Goal: Task Accomplishment & Management: Use online tool/utility

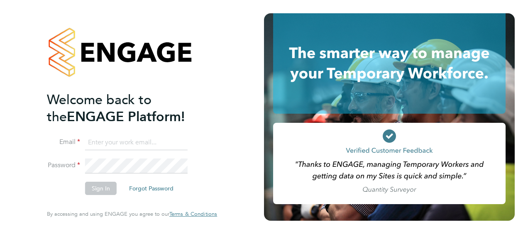
click at [133, 142] on input at bounding box center [136, 142] width 103 height 15
type input "vendorkeyaccounts2@hays.com"
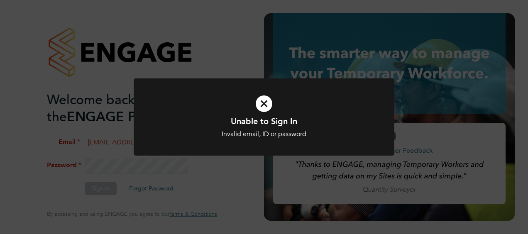
click at [263, 105] on icon at bounding box center [264, 104] width 216 height 32
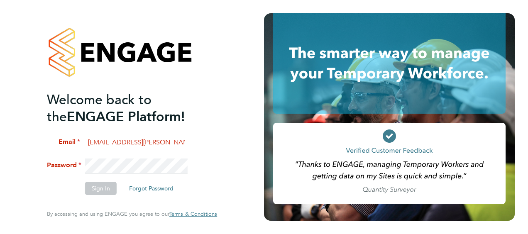
click at [70, 162] on li "Password" at bounding box center [128, 170] width 162 height 23
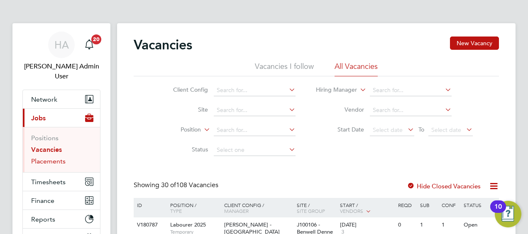
click at [47, 157] on link "Placements" at bounding box center [48, 161] width 34 height 8
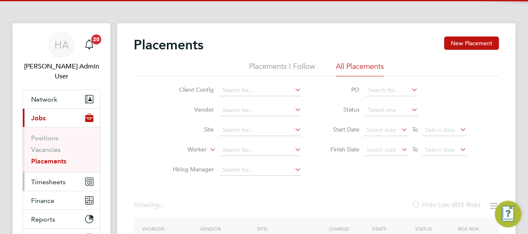
click at [47, 178] on span "Timesheets" at bounding box center [48, 182] width 34 height 8
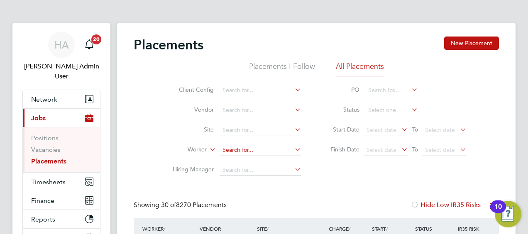
click at [258, 150] on input at bounding box center [261, 151] width 82 height 12
type input "Kris Golder"
click at [293, 149] on icon at bounding box center [293, 150] width 0 height 12
click at [278, 150] on input at bounding box center [261, 151] width 82 height 12
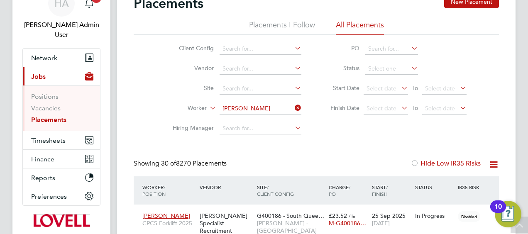
type input "perrett"
click at [293, 106] on icon at bounding box center [293, 108] width 0 height 12
click at [278, 89] on input at bounding box center [261, 89] width 82 height 12
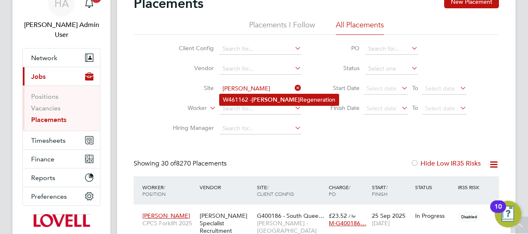
click at [279, 101] on li "W461162 - Ringland Regeneration" at bounding box center [279, 99] width 119 height 11
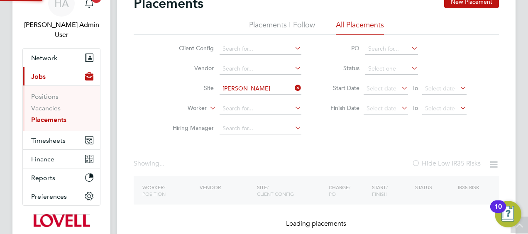
type input "W461162 - Ringland Regeneration"
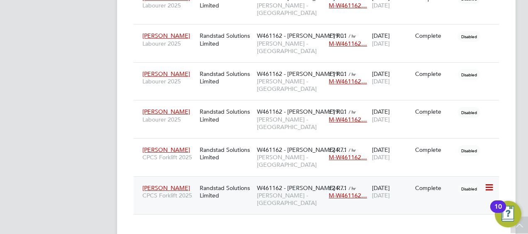
click at [210, 180] on div "Randstad Solutions Limited" at bounding box center [226, 191] width 57 height 23
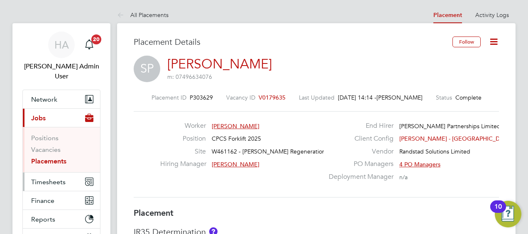
click at [52, 178] on span "Timesheets" at bounding box center [48, 182] width 34 height 8
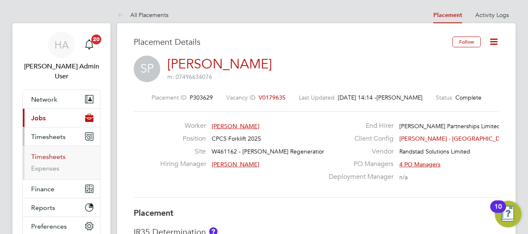
click at [52, 153] on link "Timesheets" at bounding box center [48, 157] width 34 height 8
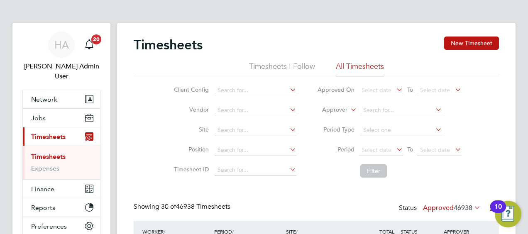
click at [349, 111] on icon at bounding box center [349, 107] width 0 height 7
click at [331, 118] on li "Worker" at bounding box center [327, 119] width 41 height 11
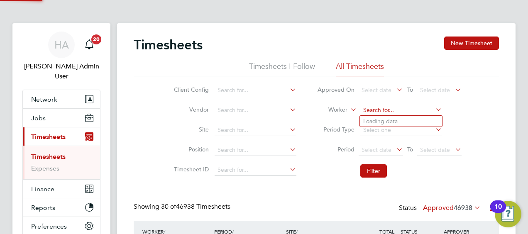
click at [373, 110] on input at bounding box center [402, 111] width 82 height 12
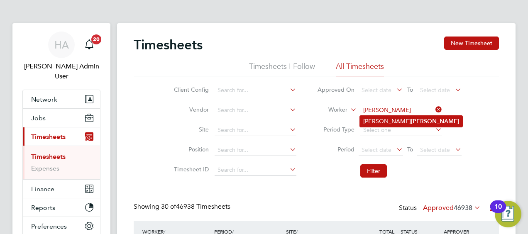
click at [375, 118] on li "Stewart Perrett" at bounding box center [411, 121] width 103 height 11
type input "Stewart Perrett"
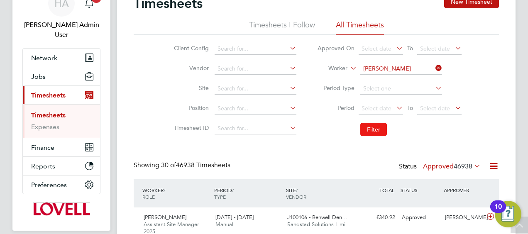
click at [372, 129] on button "Filter" at bounding box center [374, 129] width 27 height 13
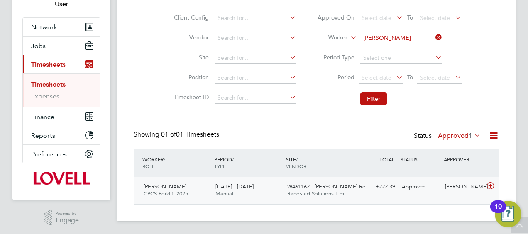
click at [262, 187] on div "6 - 12 Sep 2025 Manual" at bounding box center [248, 190] width 72 height 21
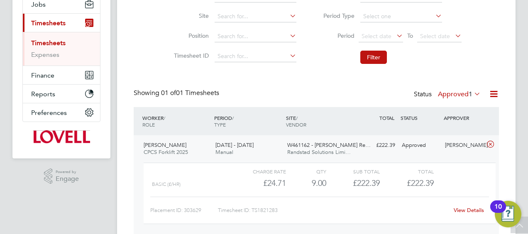
scroll to position [148, 0]
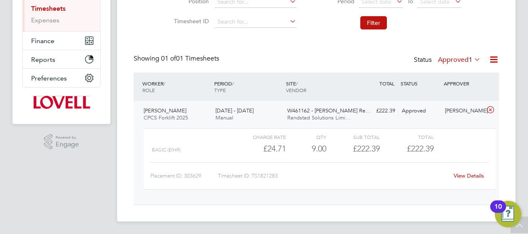
click at [474, 176] on link "View Details" at bounding box center [469, 175] width 30 height 7
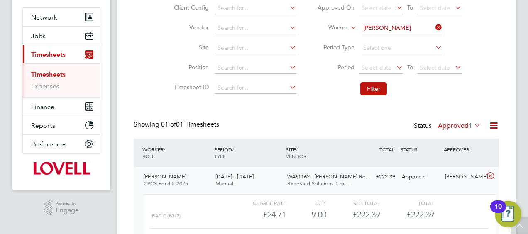
scroll to position [24, 0]
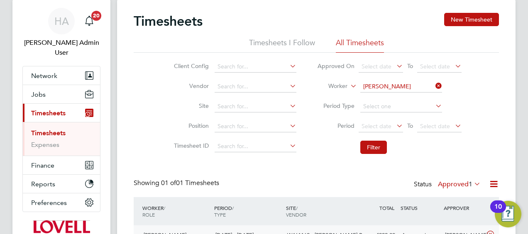
click at [434, 86] on icon at bounding box center [434, 86] width 0 height 12
click at [400, 86] on input at bounding box center [402, 87] width 82 height 12
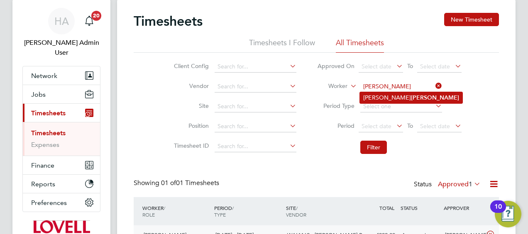
click at [411, 97] on b "Movahed" at bounding box center [435, 97] width 48 height 7
type input "Jonathan Movahed"
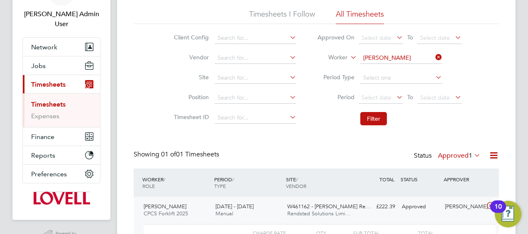
scroll to position [65, 0]
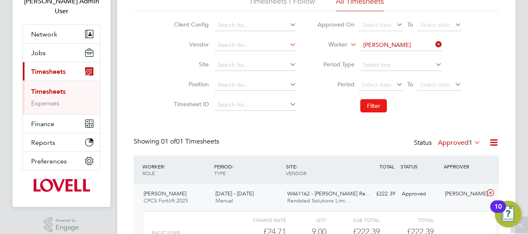
click at [372, 106] on button "Filter" at bounding box center [374, 105] width 27 height 13
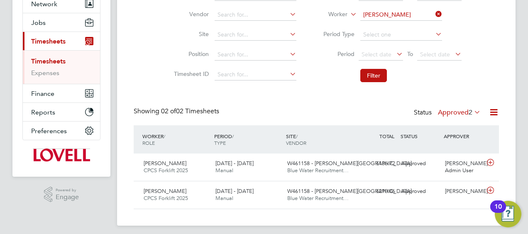
scroll to position [100, 0]
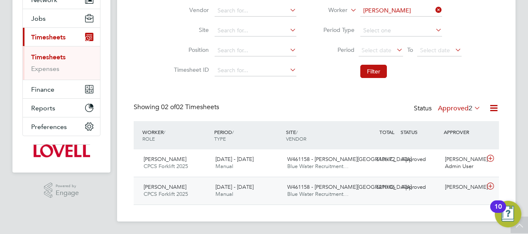
click at [489, 186] on icon at bounding box center [491, 186] width 10 height 7
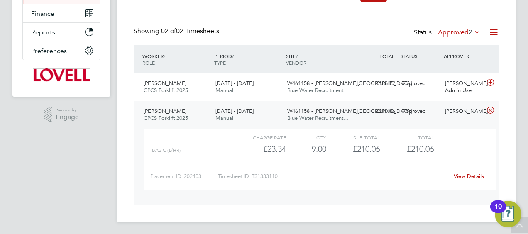
scroll to position [176, 0]
click at [490, 81] on icon at bounding box center [491, 82] width 10 height 7
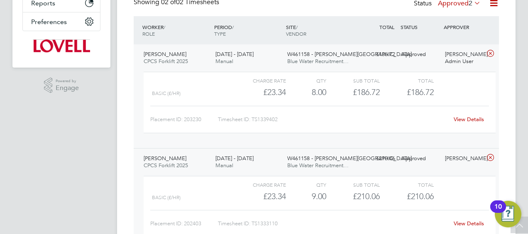
scroll to position [218, 0]
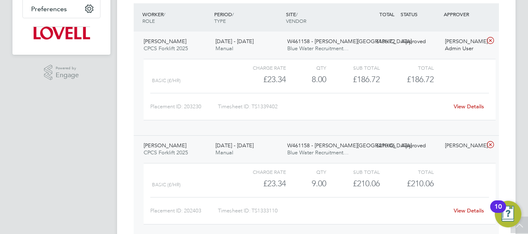
click at [468, 107] on link "View Details" at bounding box center [469, 106] width 30 height 7
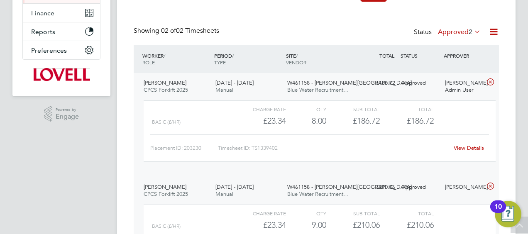
scroll to position [10, 0]
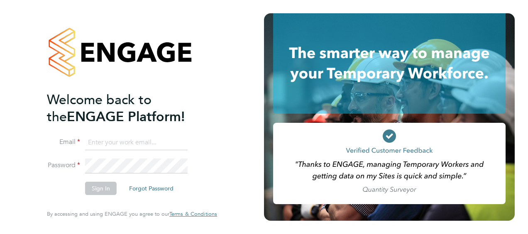
click at [139, 144] on input at bounding box center [136, 142] width 103 height 15
type input "[EMAIL_ADDRESS][PERSON_NAME][DOMAIN_NAME]"
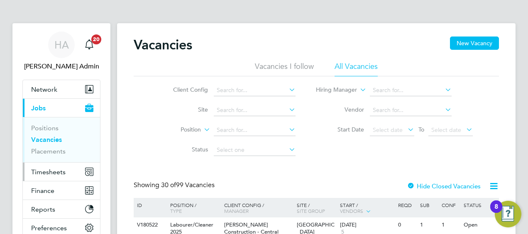
click at [56, 173] on span "Timesheets" at bounding box center [48, 172] width 34 height 8
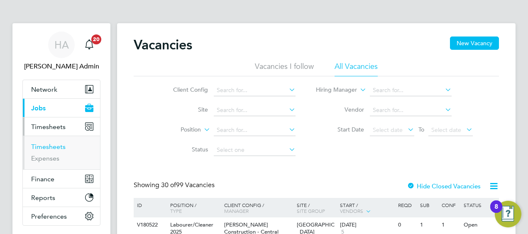
click at [52, 147] on link "Timesheets" at bounding box center [48, 147] width 34 height 8
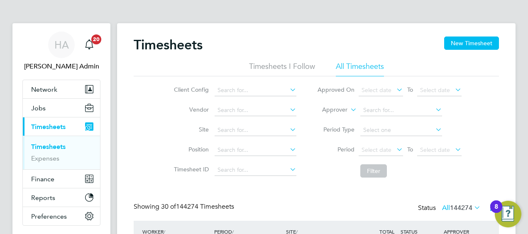
click at [336, 108] on label "Approver" at bounding box center [328, 110] width 37 height 8
click at [334, 119] on li "Worker" at bounding box center [327, 119] width 41 height 11
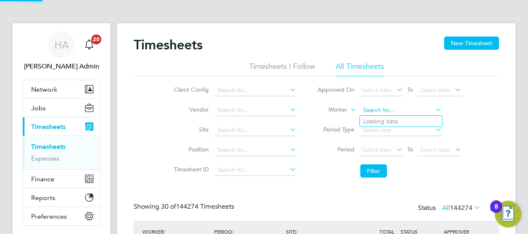
click at [374, 111] on input at bounding box center [402, 111] width 82 height 12
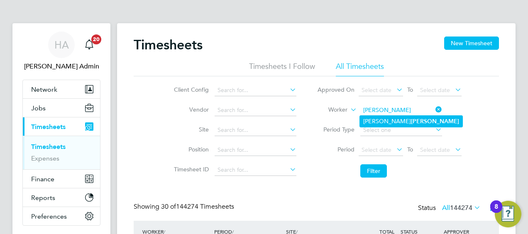
click at [382, 121] on li "Jonathan Movahed" at bounding box center [411, 121] width 103 height 11
type input "Jonathan Movahed"
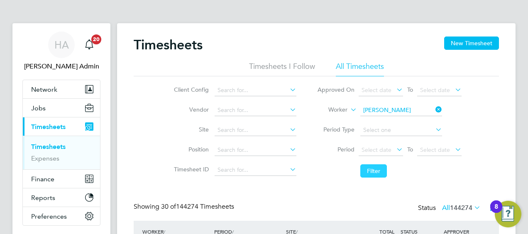
click at [372, 171] on button "Filter" at bounding box center [374, 170] width 27 height 13
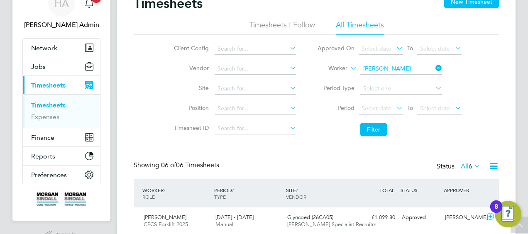
click at [473, 166] on icon at bounding box center [473, 166] width 0 height 12
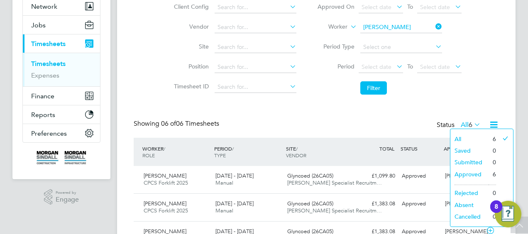
click at [464, 175] on li "Approved" at bounding box center [470, 175] width 38 height 12
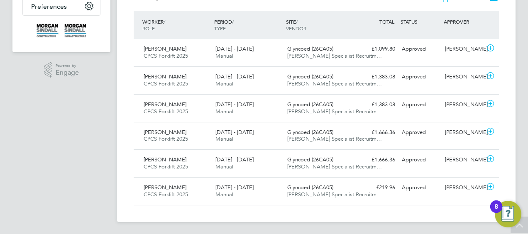
scroll to position [9, 0]
